Goal: Task Accomplishment & Management: Use online tool/utility

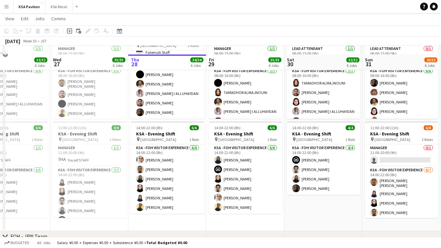
scroll to position [75, 0]
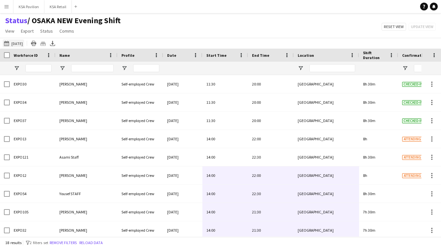
click at [13, 43] on button "[DATE] to [DATE] [DATE]" at bounding box center [14, 44] width 22 height 8
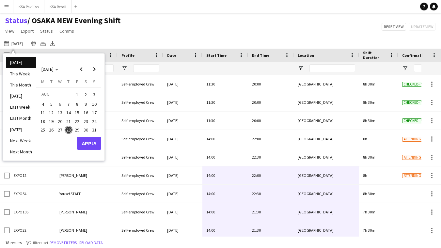
click at [68, 127] on span "28" at bounding box center [69, 130] width 8 height 8
click at [93, 141] on button "Apply" at bounding box center [89, 143] width 24 height 13
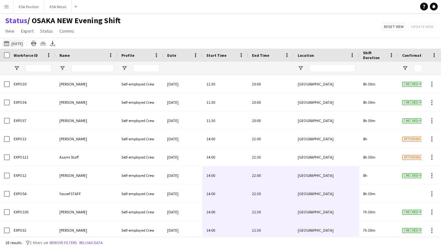
click at [16, 44] on button "[DATE] to [DATE] [DATE]" at bounding box center [14, 44] width 22 height 8
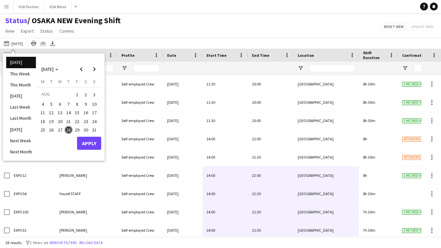
click at [91, 142] on button "Apply" at bounding box center [89, 143] width 24 height 13
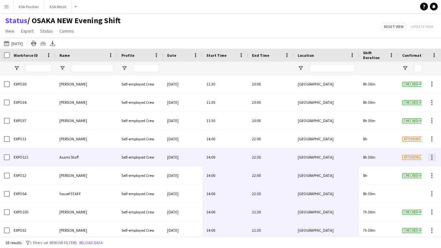
click at [433, 156] on div at bounding box center [432, 155] width 1 height 1
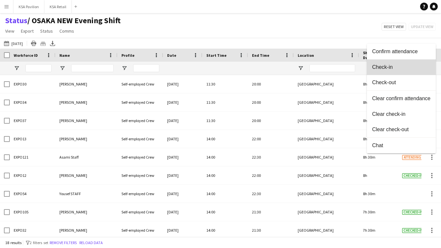
click at [417, 69] on span "Check-in" at bounding box center [401, 67] width 58 height 6
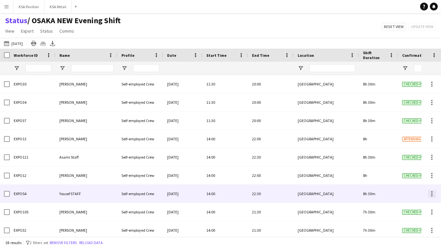
click at [432, 193] on div at bounding box center [432, 194] width 8 height 8
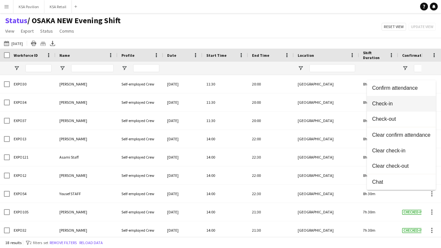
click at [422, 107] on button "Check-in" at bounding box center [401, 104] width 69 height 16
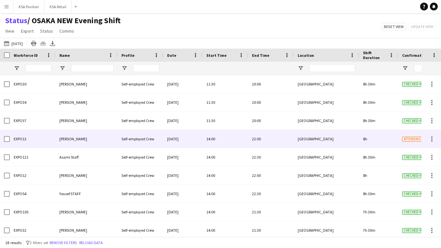
scroll to position [0, 0]
